Goal: Check status: Check status

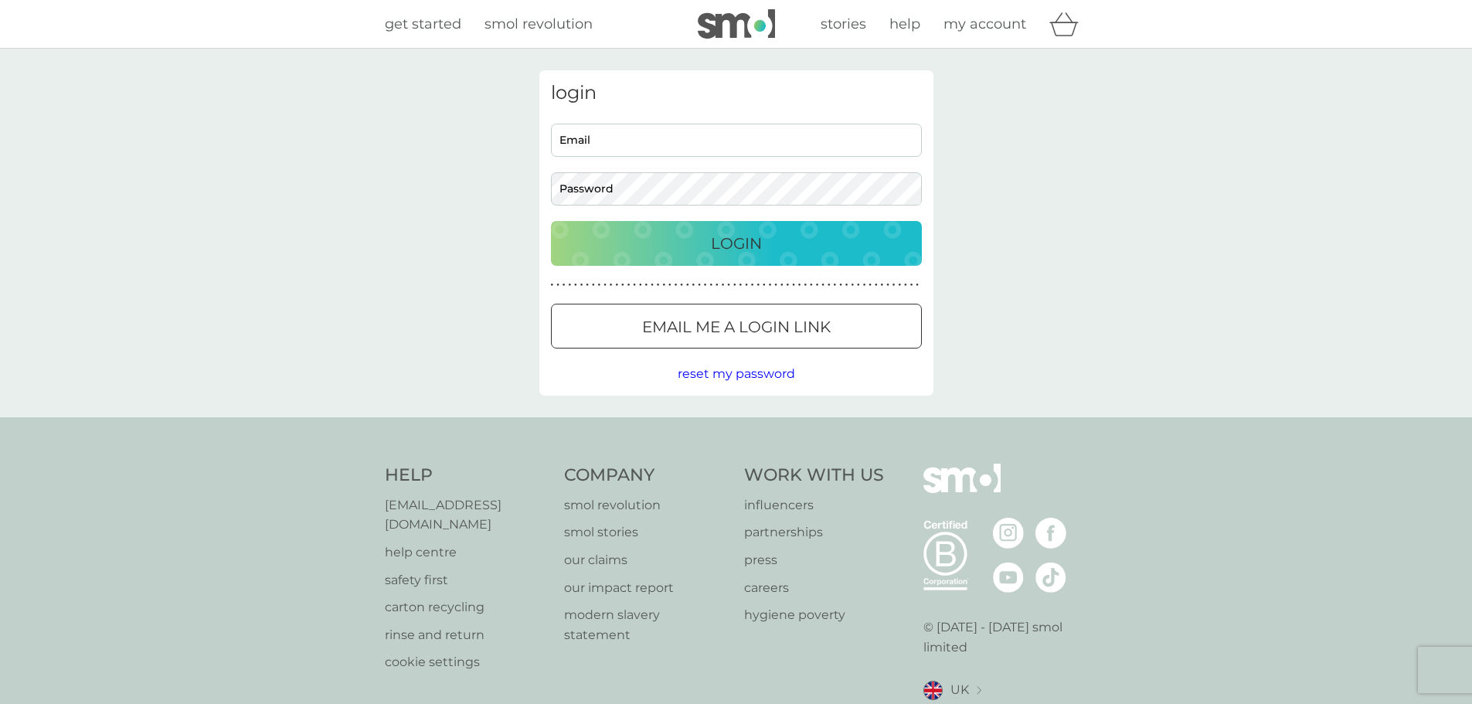
type input "HighgateReception@streathers.co.uk"
click at [794, 250] on div "Login" at bounding box center [737, 243] width 340 height 25
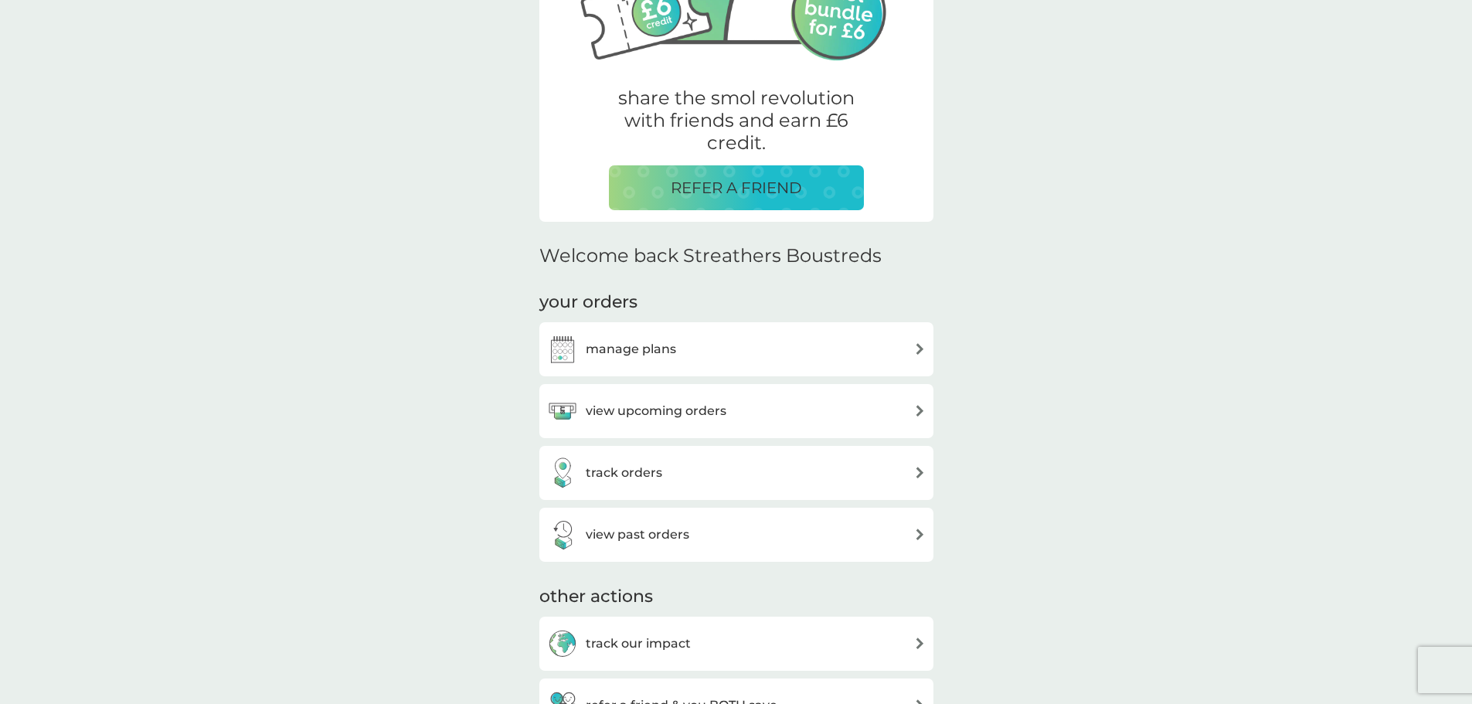
scroll to position [309, 0]
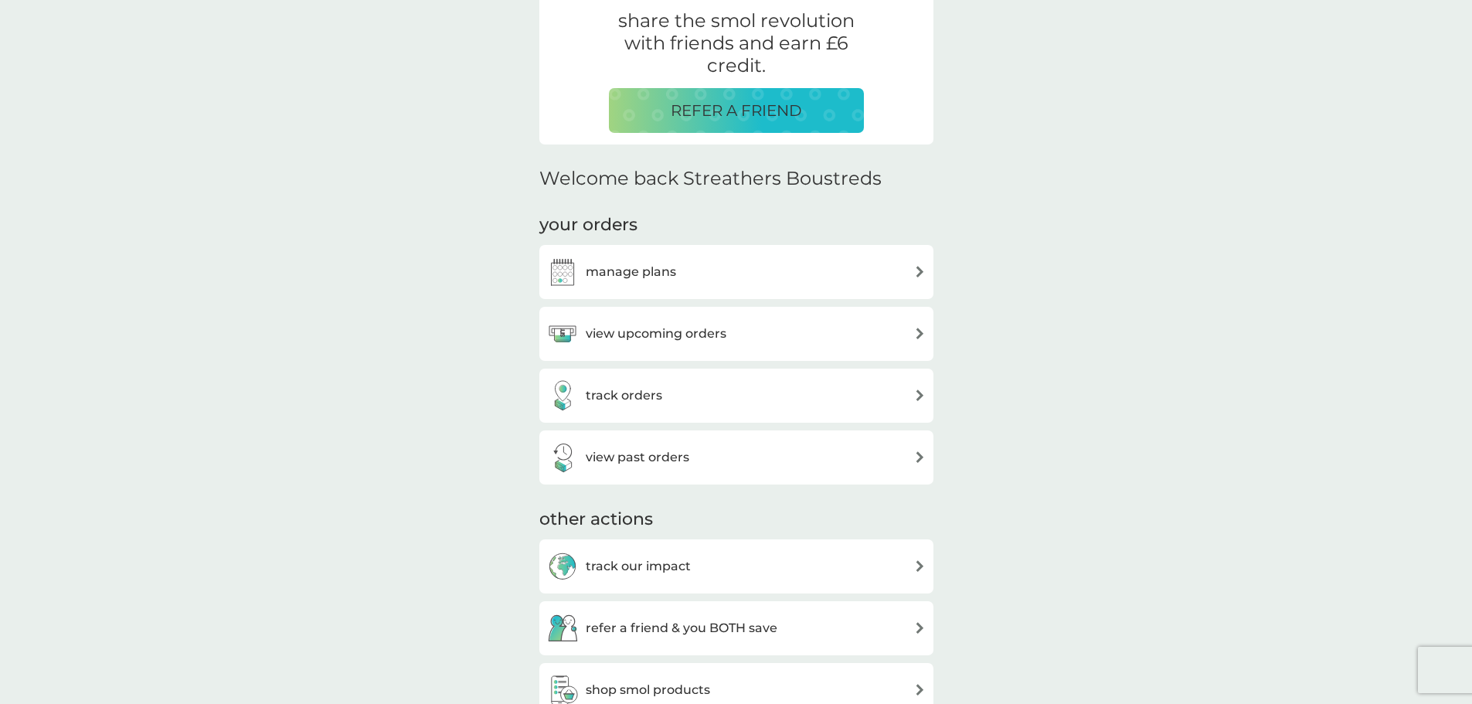
click at [703, 454] on div "view past orders" at bounding box center [736, 457] width 379 height 31
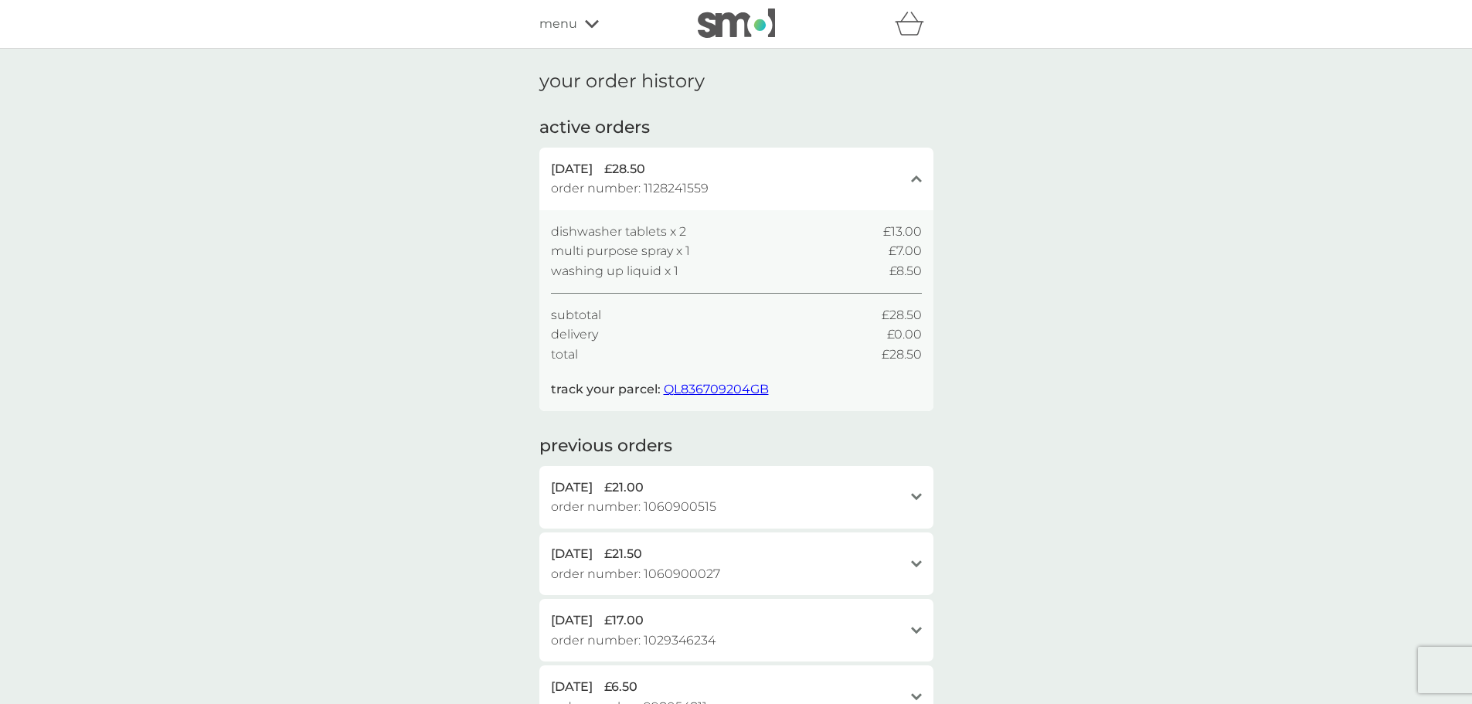
click at [685, 239] on span "dishwasher tablets x 2" at bounding box center [618, 232] width 135 height 20
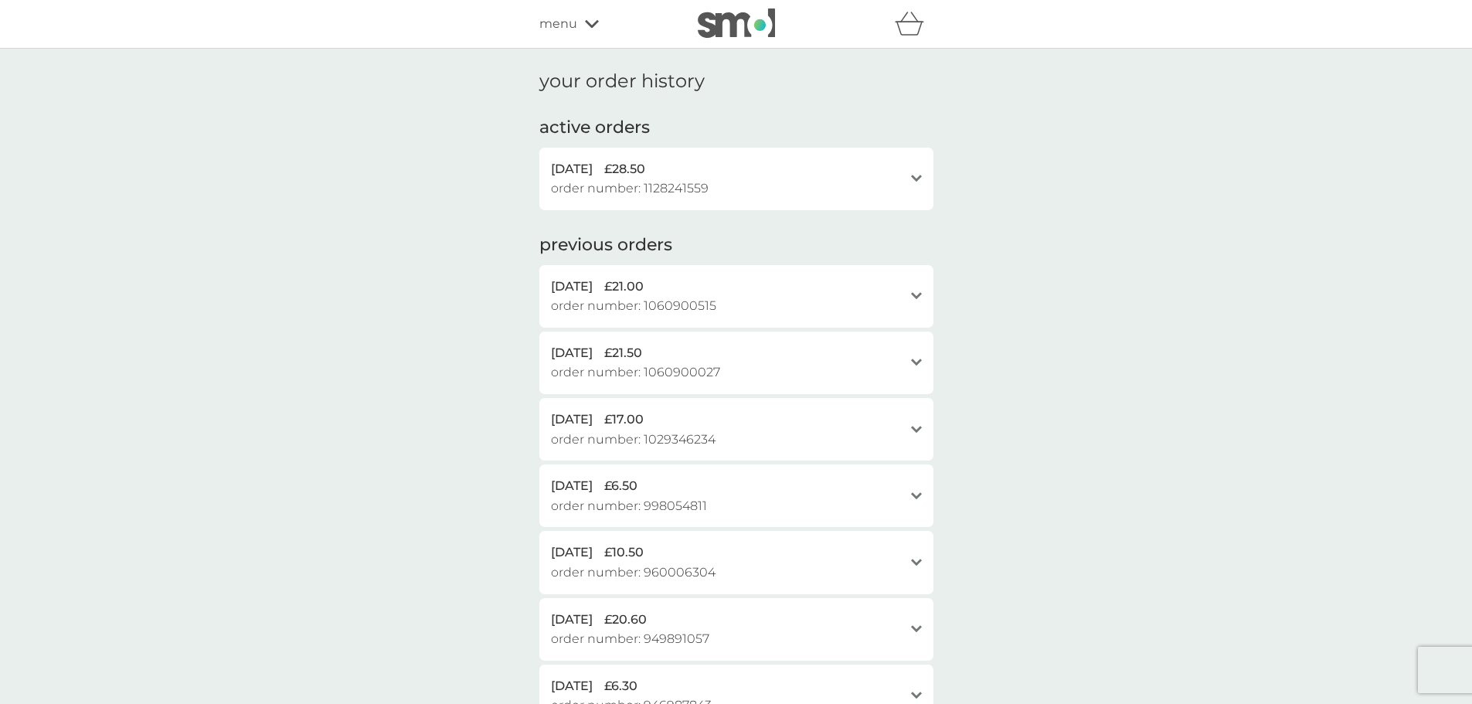
click at [750, 179] on div "[DATE] £28.50 order number: 1128241559" at bounding box center [727, 178] width 352 height 39
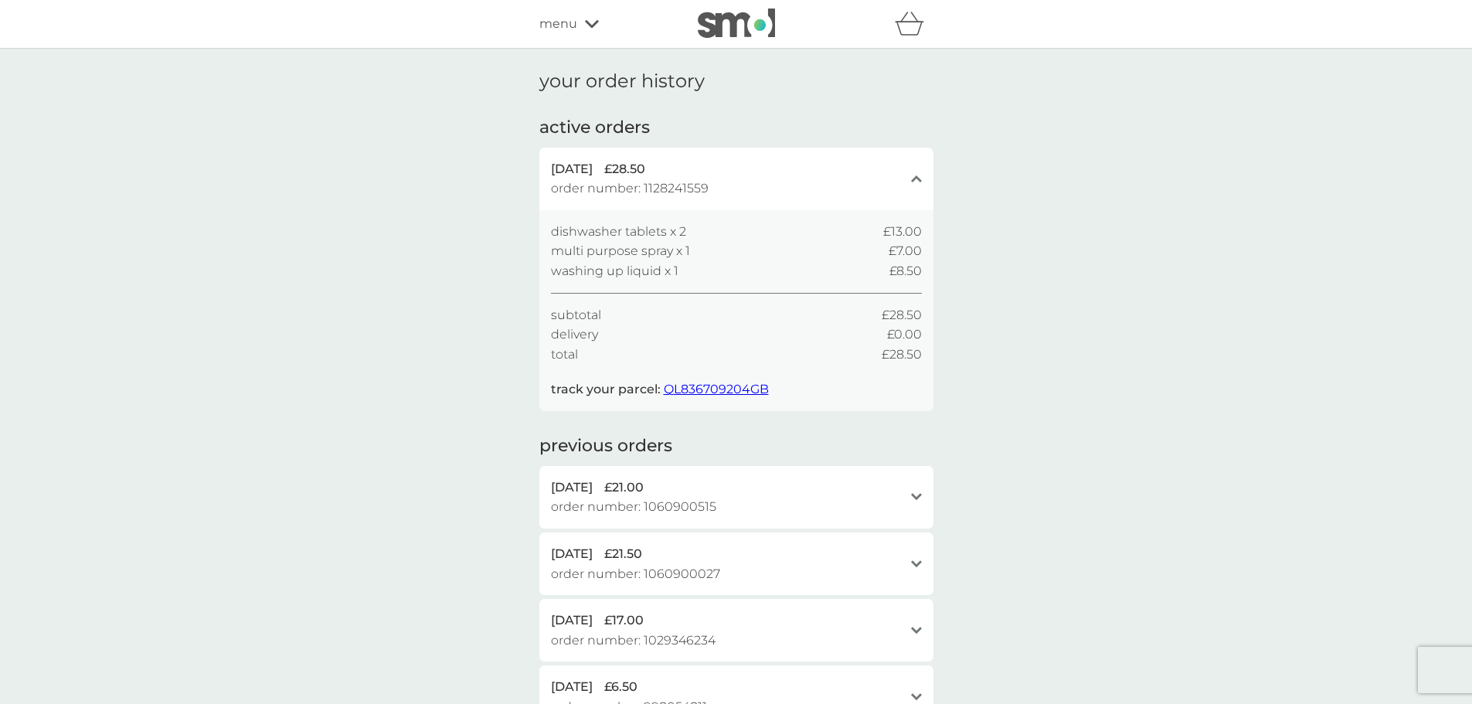
click at [606, 82] on h1 "your order history" at bounding box center [622, 81] width 165 height 22
click at [904, 366] on div "dishwasher tablets x 2 £13.00 multi purpose spray x 1 £7.00 washing up liquid x…" at bounding box center [736, 311] width 371 height 178
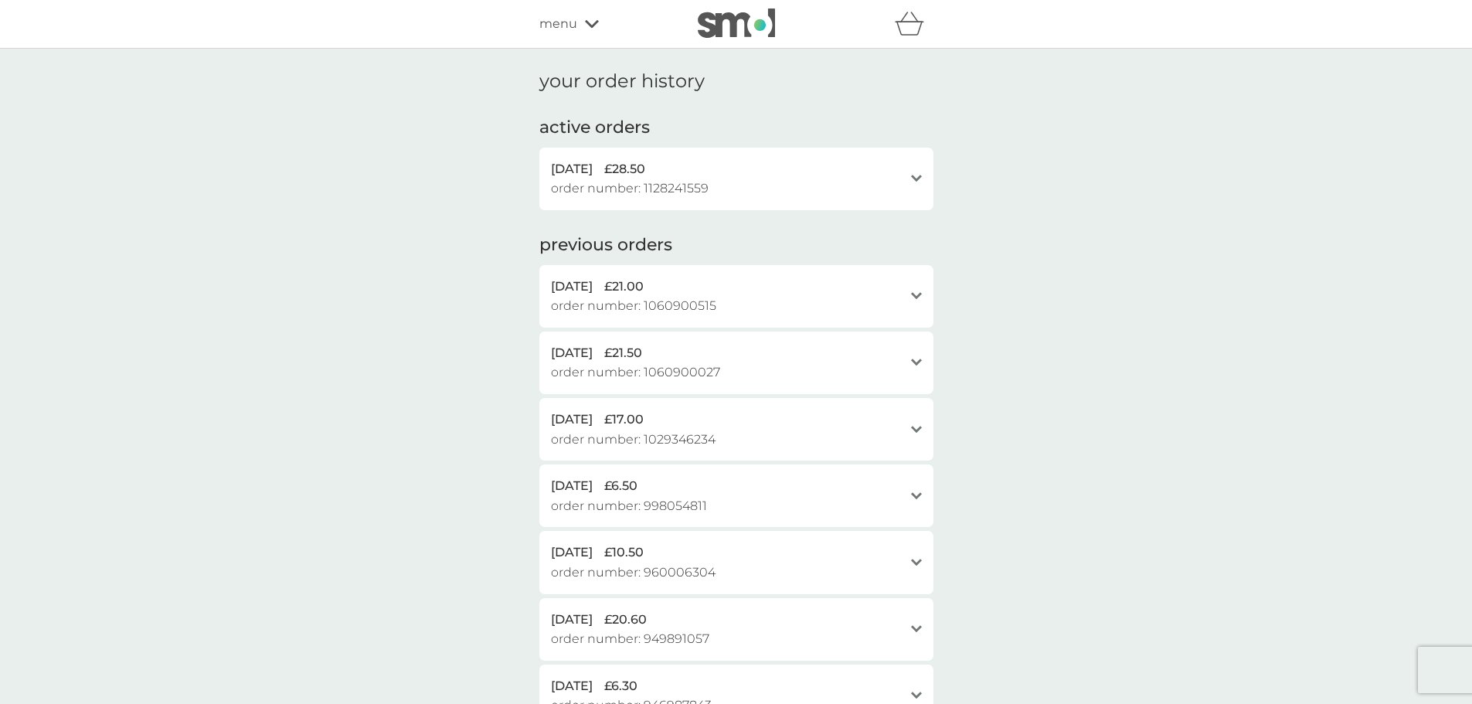
drag, startPoint x: 610, startPoint y: 80, endPoint x: 604, endPoint y: 66, distance: 14.5
click at [609, 78] on h1 "your order history" at bounding box center [622, 81] width 165 height 22
click at [565, 32] on span "menu" at bounding box center [559, 24] width 38 height 20
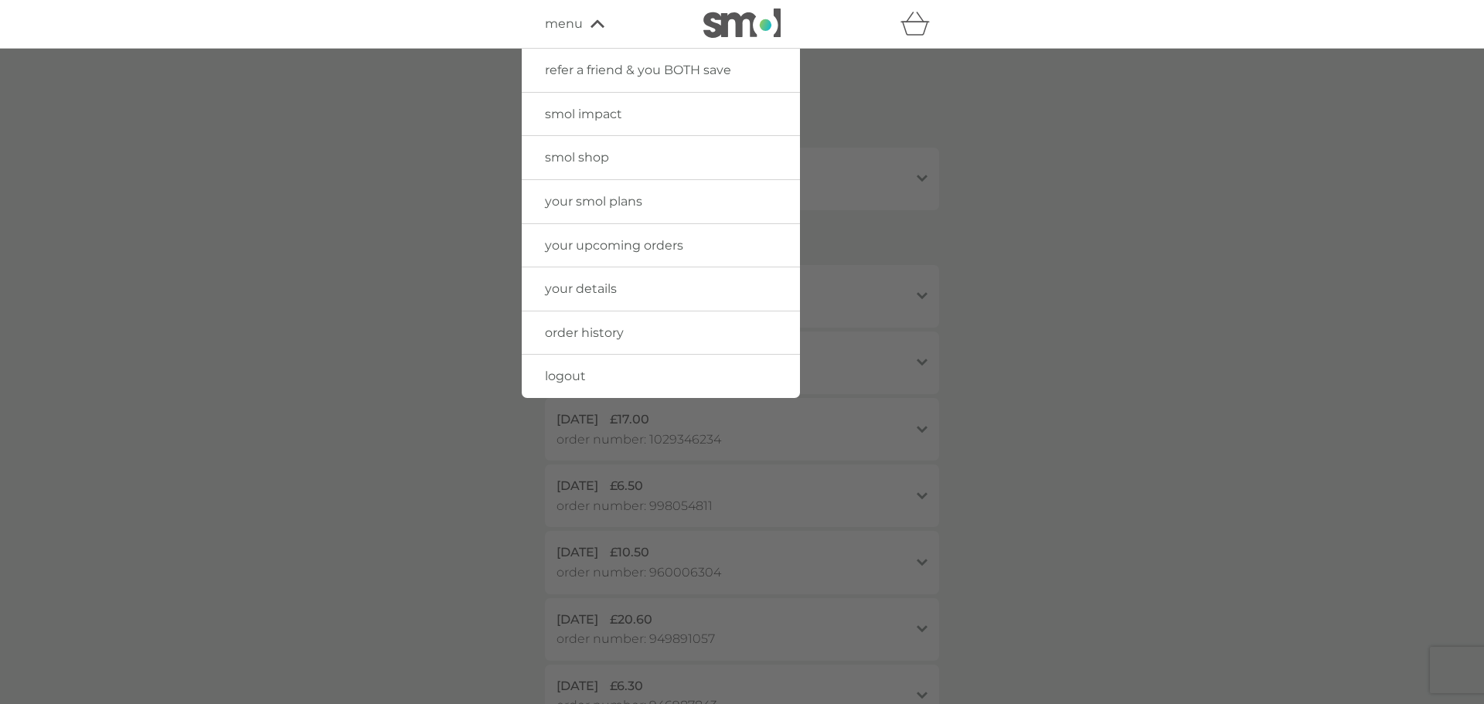
click at [594, 324] on link "order history" at bounding box center [661, 332] width 278 height 43
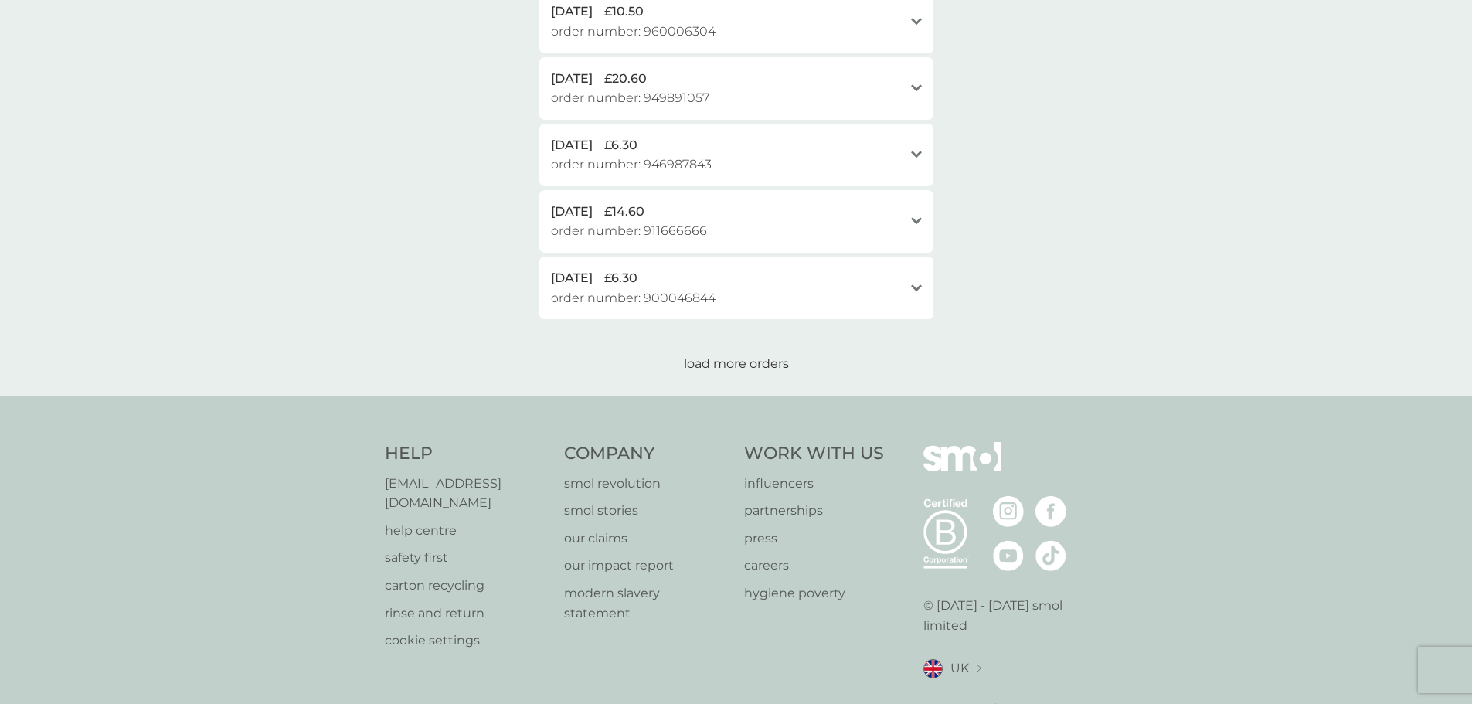
scroll to position [580, 0]
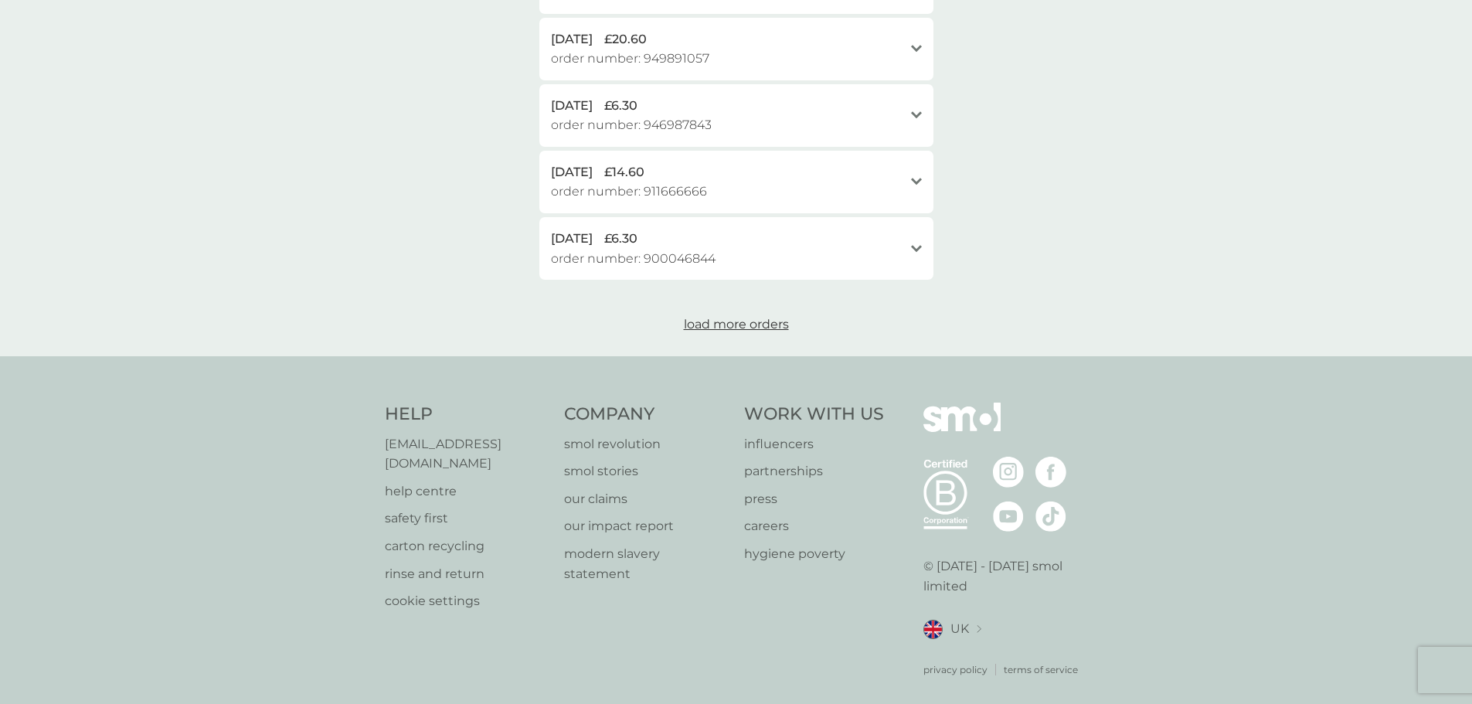
click at [748, 331] on span "load more orders" at bounding box center [736, 324] width 105 height 15
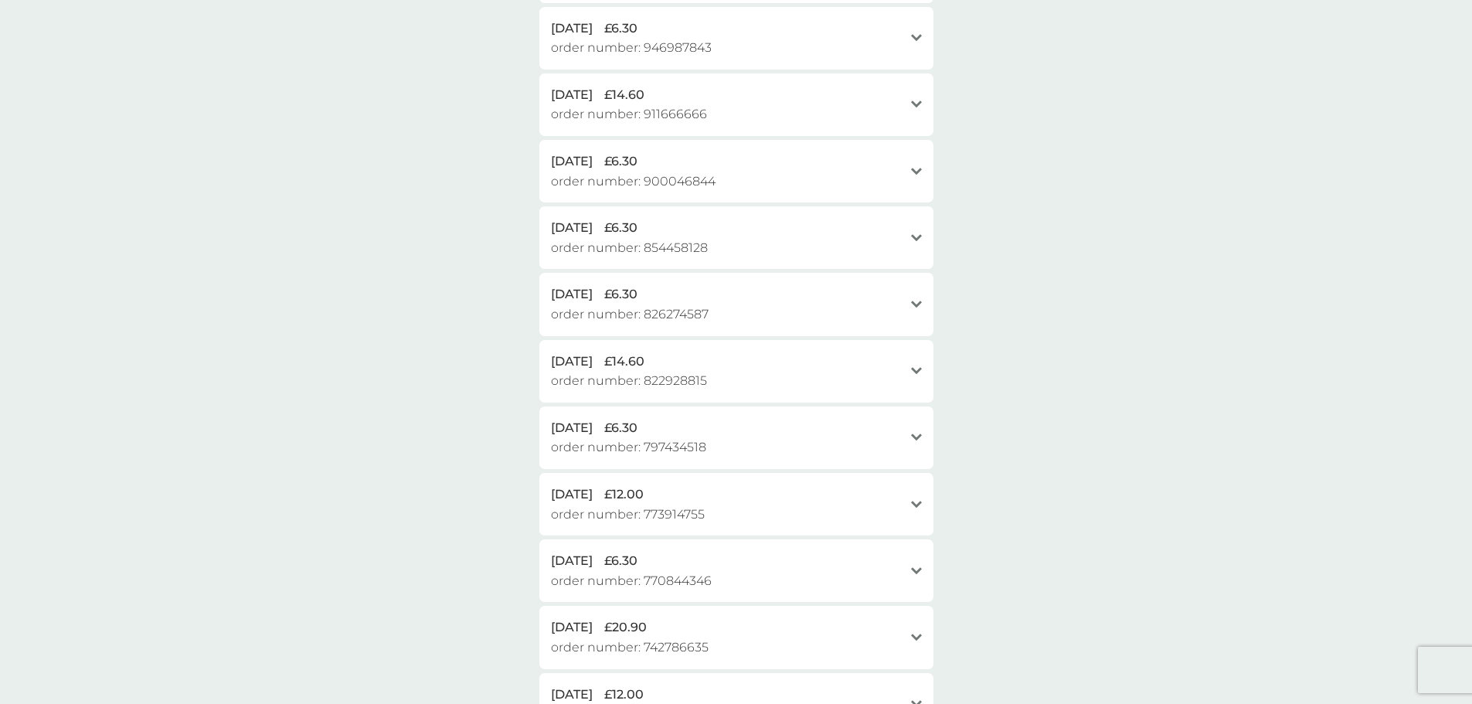
scroll to position [39, 0]
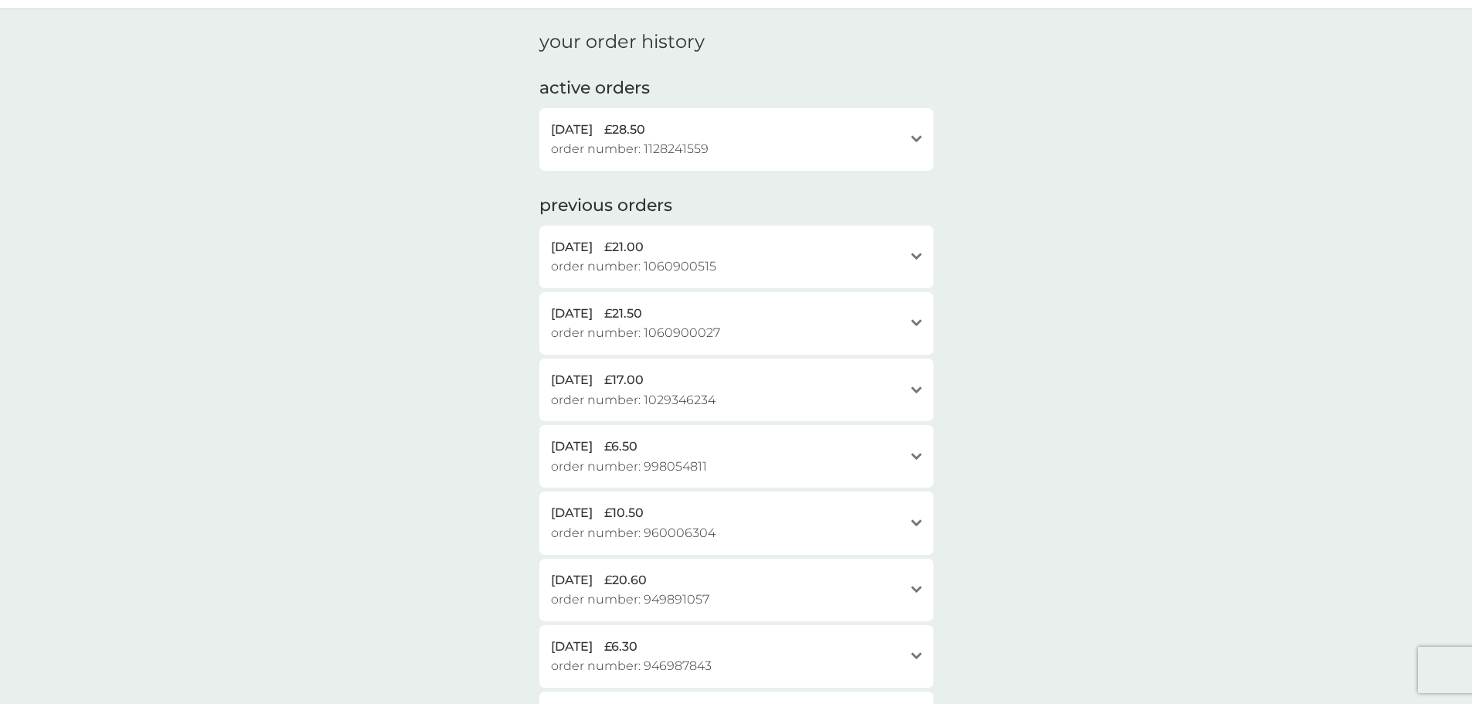
click at [782, 249] on div "[DATE] £21.00" at bounding box center [727, 247] width 352 height 20
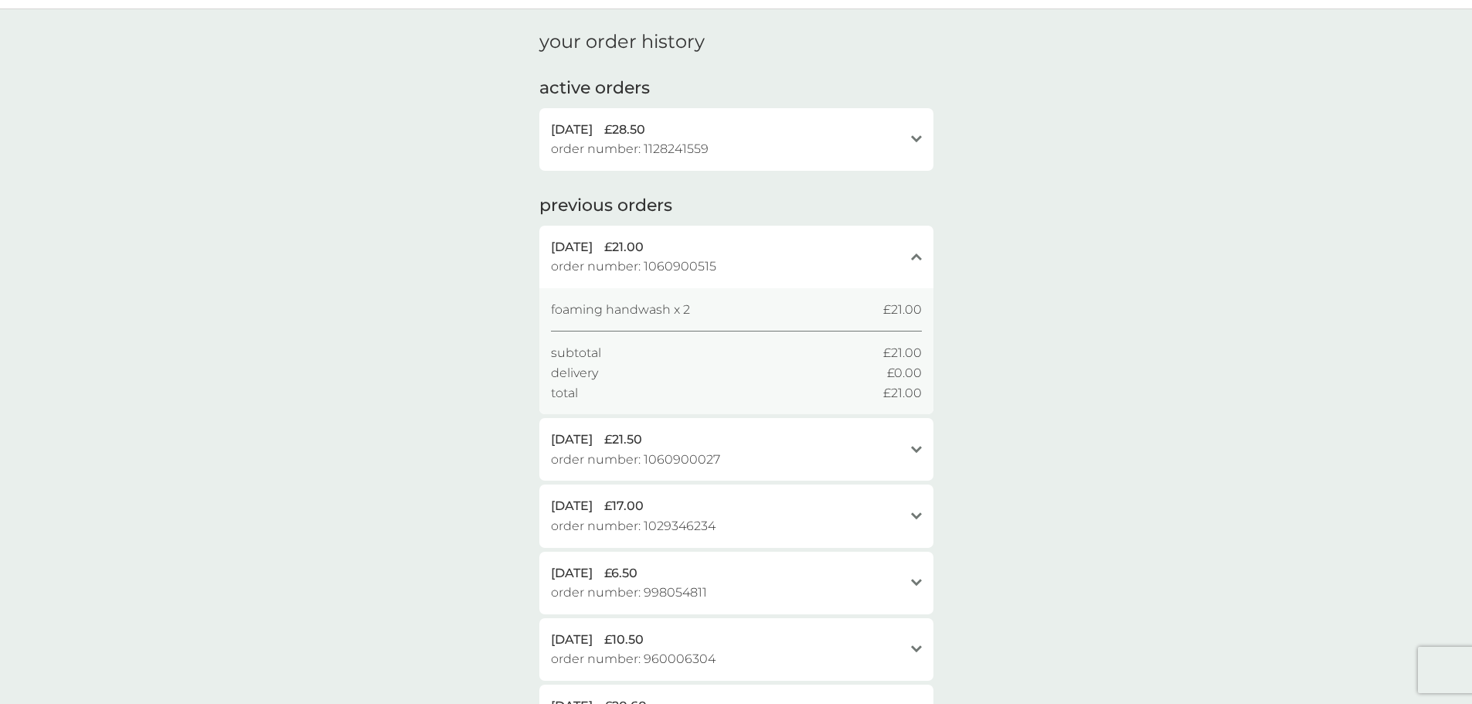
click at [784, 249] on div "[DATE] £21.00" at bounding box center [727, 247] width 352 height 20
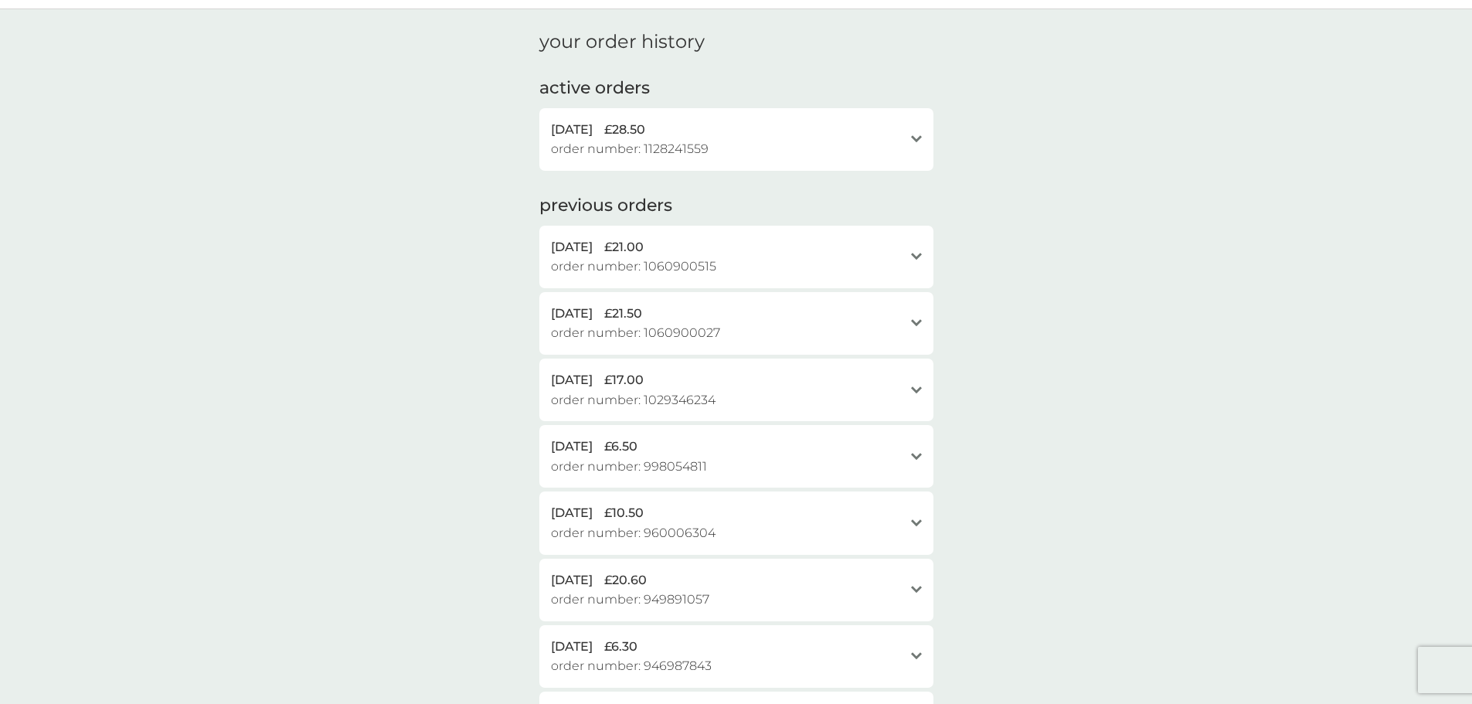
scroll to position [0, 0]
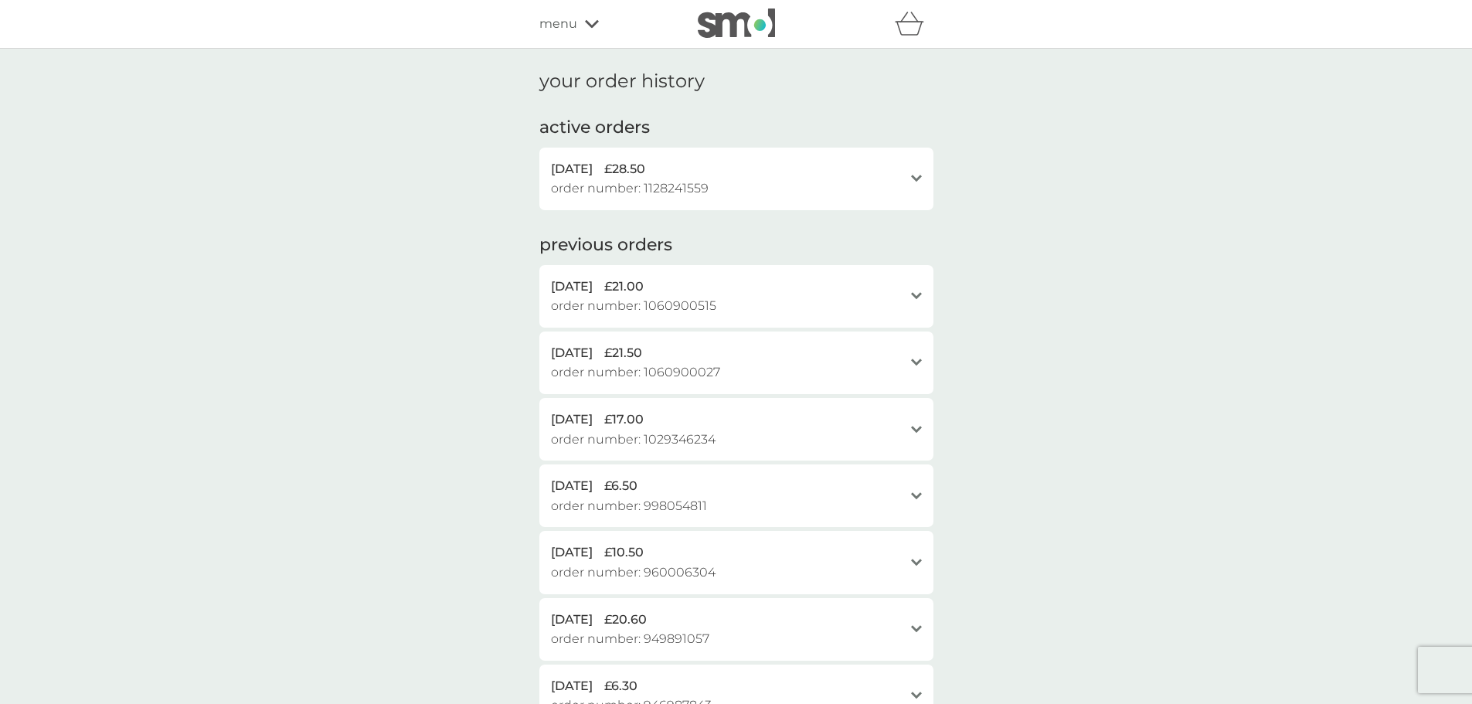
click at [739, 19] on img at bounding box center [736, 23] width 77 height 29
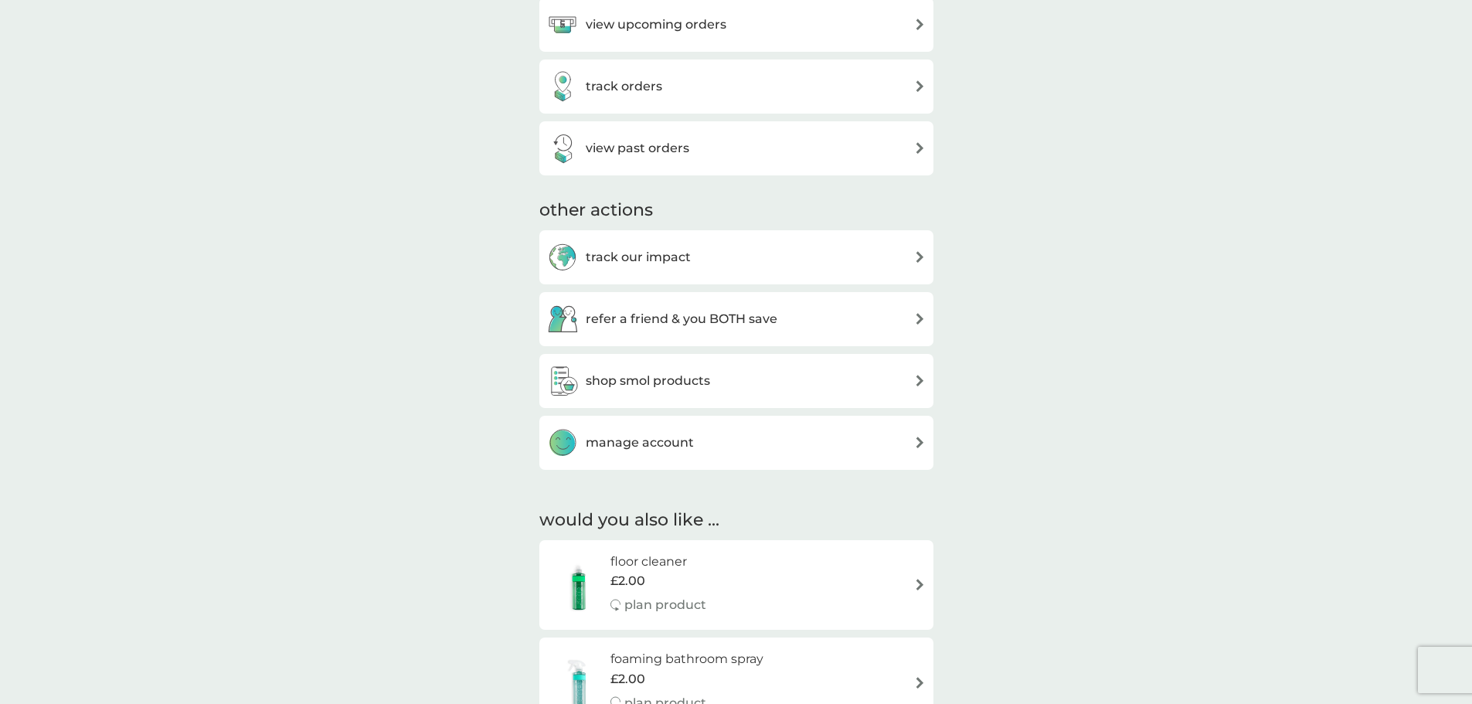
scroll to position [155, 0]
